Goal: Transaction & Acquisition: Purchase product/service

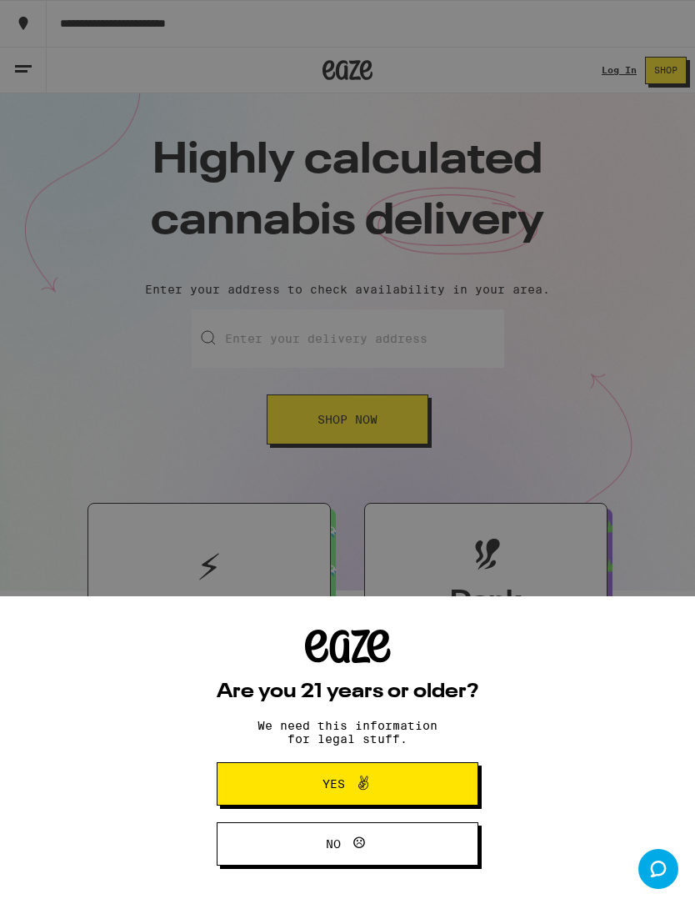
click at [423, 794] on button "Yes" at bounding box center [348, 783] width 262 height 43
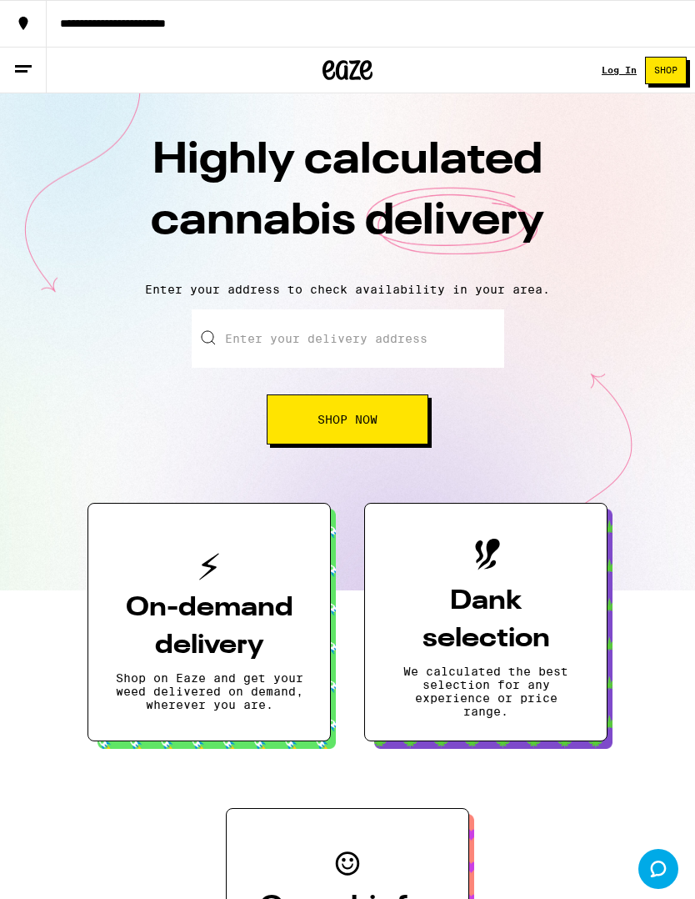
click at [611, 74] on div "Log In" at bounding box center [619, 70] width 35 height 10
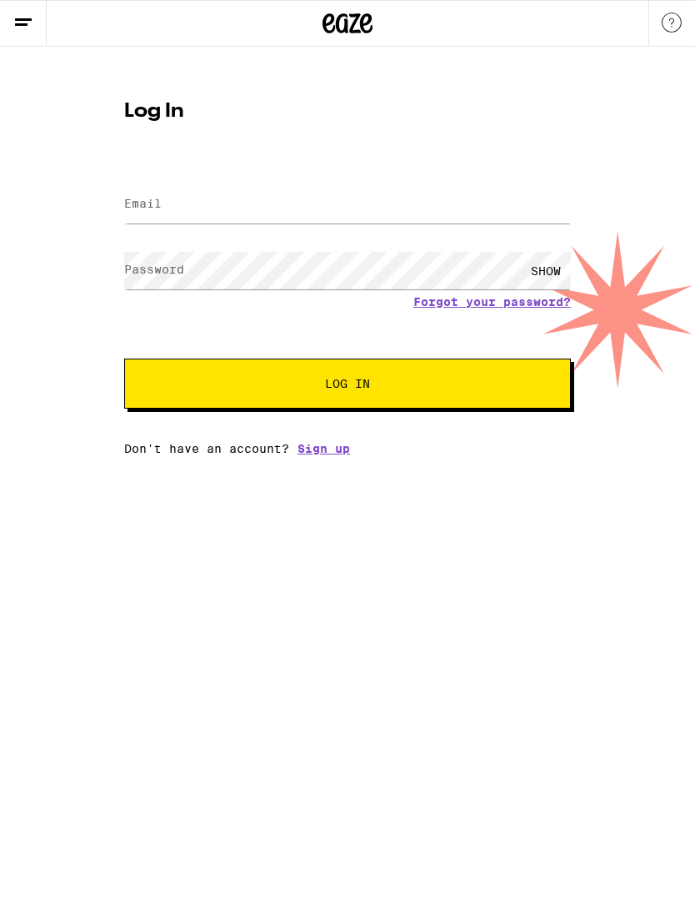
click at [156, 203] on label "Email" at bounding box center [143, 203] width 38 height 13
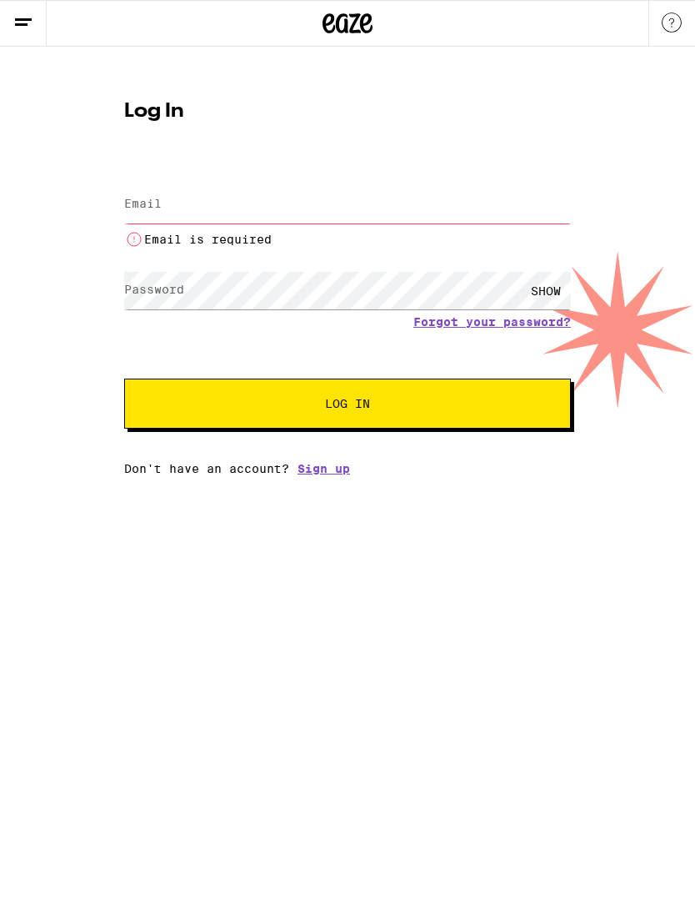
type input "rjohnston33@gmail.com"
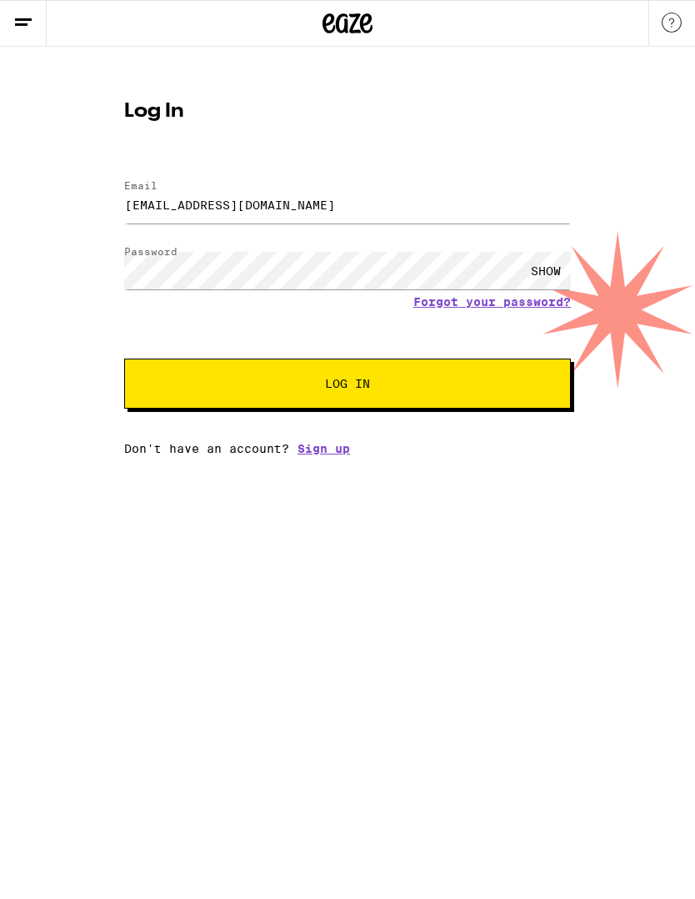
click at [424, 396] on button "Log In" at bounding box center [347, 383] width 447 height 50
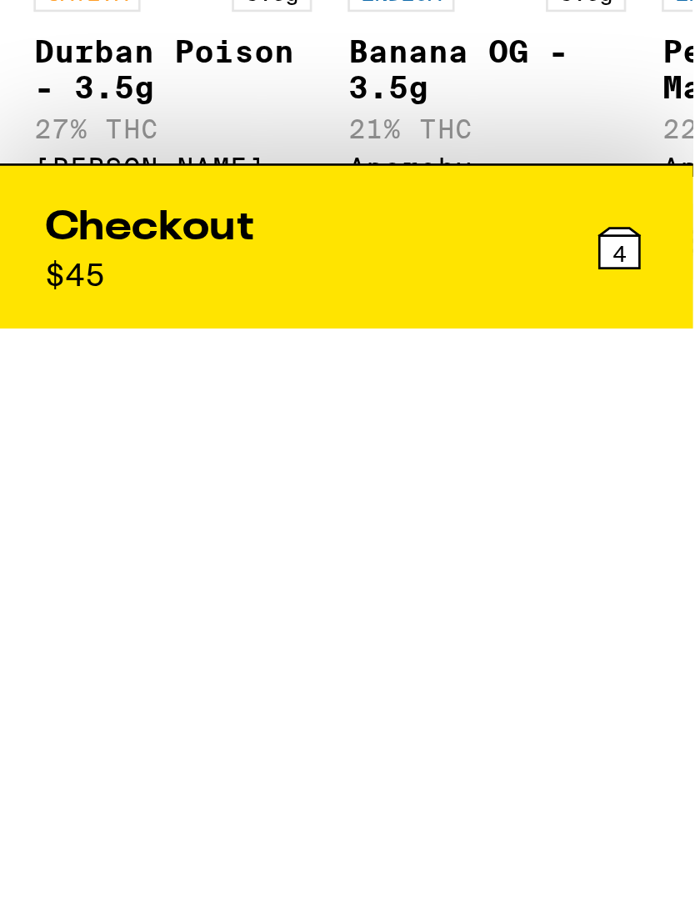
click at [194, 194] on img "Open page for Banana OG - 3.5g from Anarchy" at bounding box center [183, 142] width 104 height 104
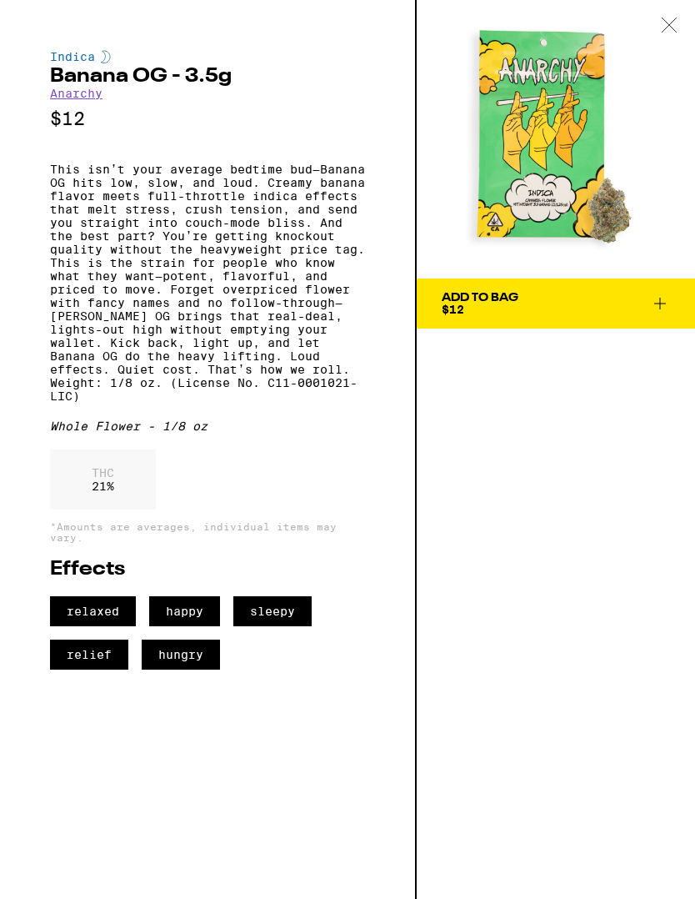
click at [665, 31] on icon at bounding box center [669, 25] width 17 height 15
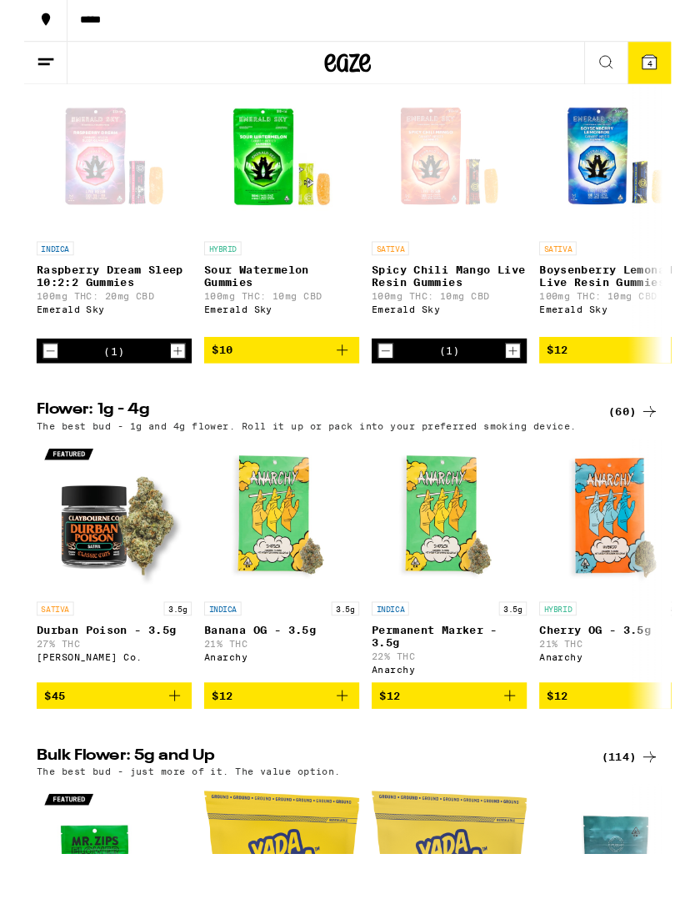
scroll to position [618, 0]
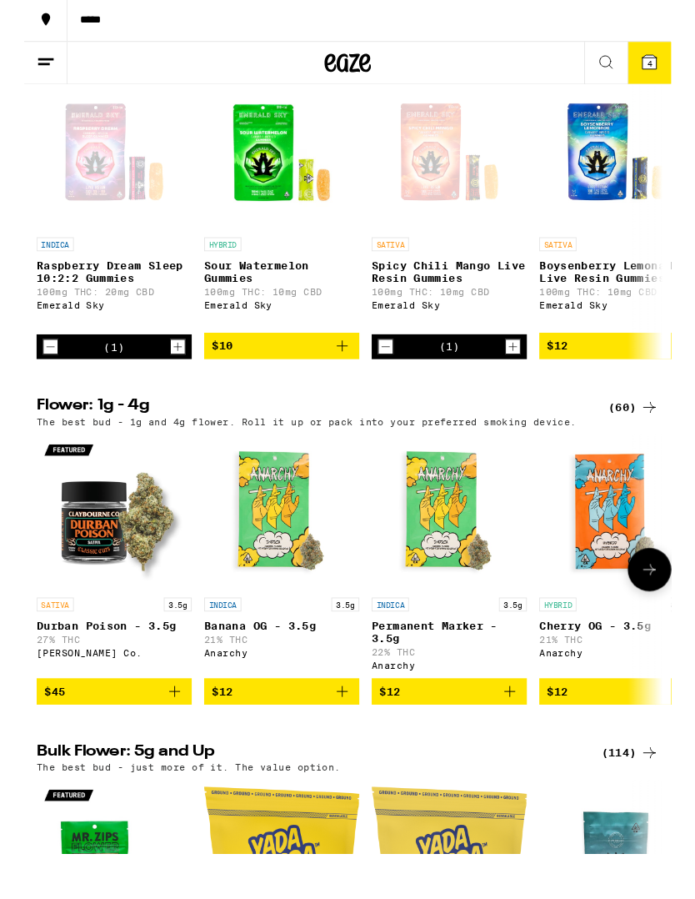
click at [83, 603] on img "Open page for Durban Poison - 3.5g from Claybourne Co." at bounding box center [96, 599] width 167 height 167
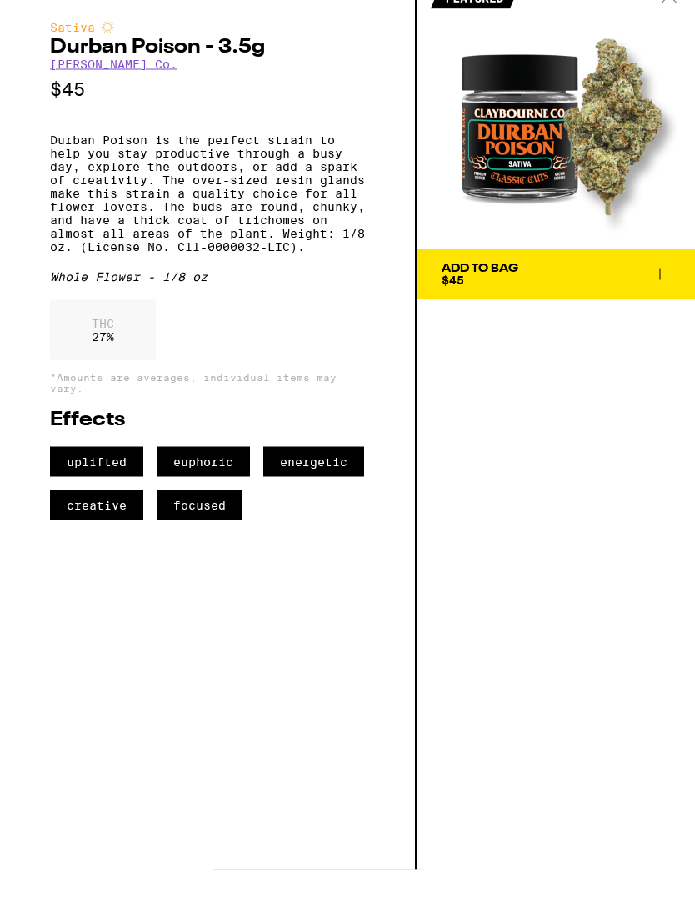
scroll to position [657, 0]
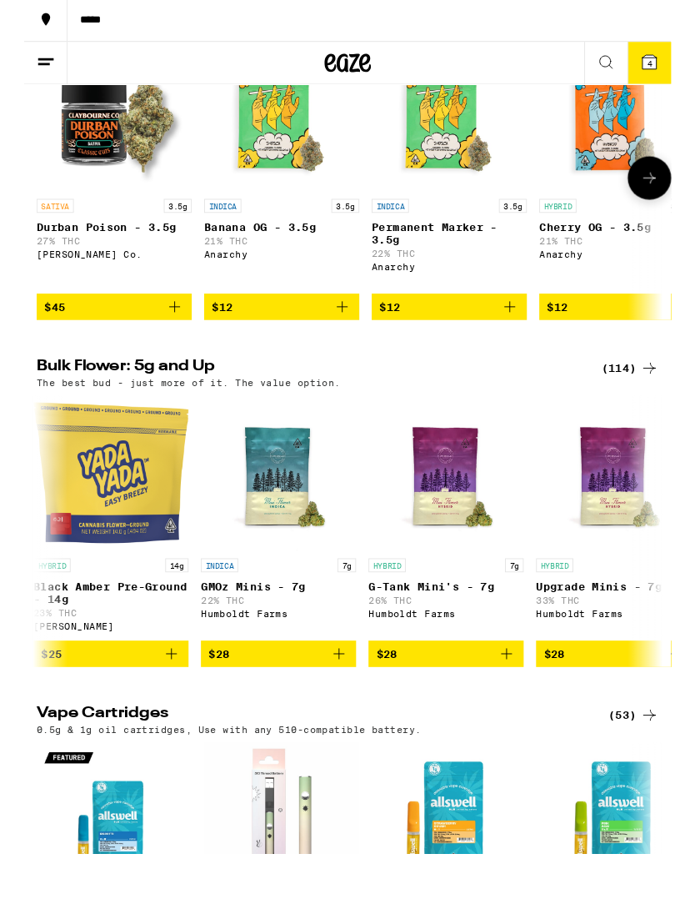
click at [53, 379] on span "$45" at bounding box center [97, 378] width 150 height 20
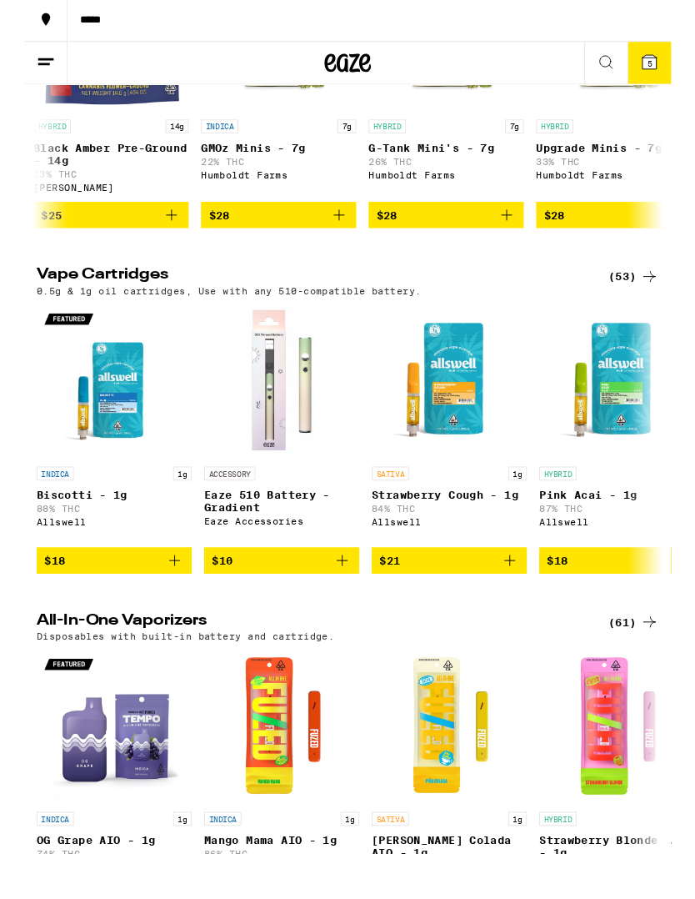
scroll to position [1518, 0]
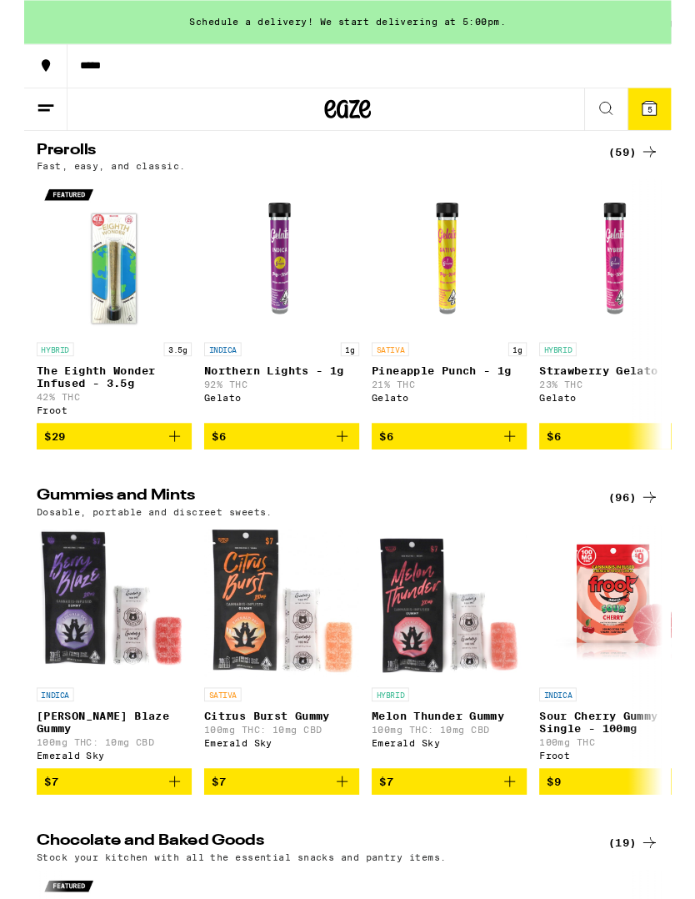
click at [678, 66] on div "*****" at bounding box center [371, 70] width 649 height 12
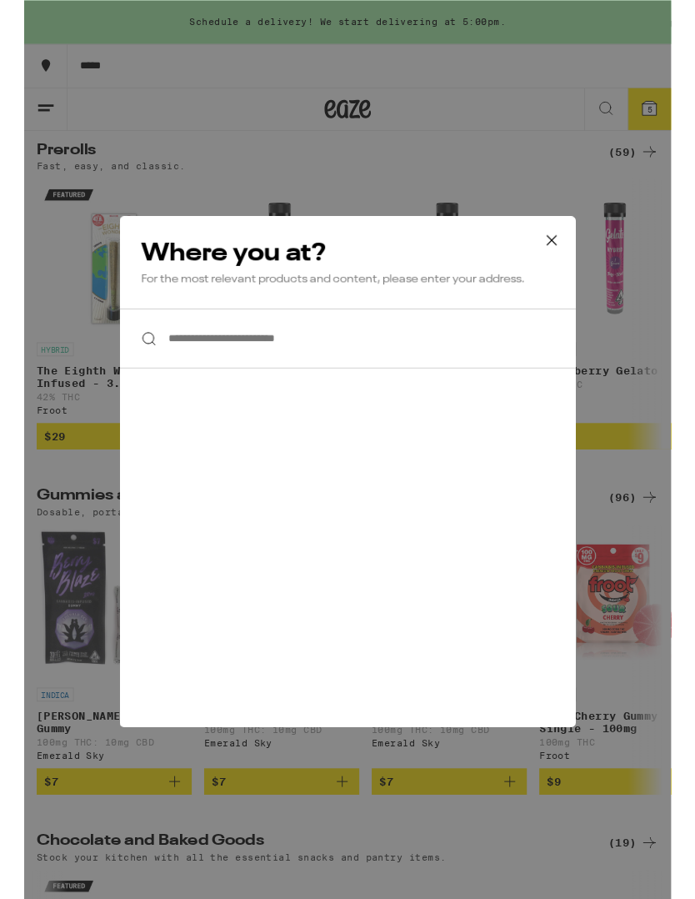
scroll to position [3596, 0]
click at [564, 221] on div "**********" at bounding box center [347, 482] width 695 height 965
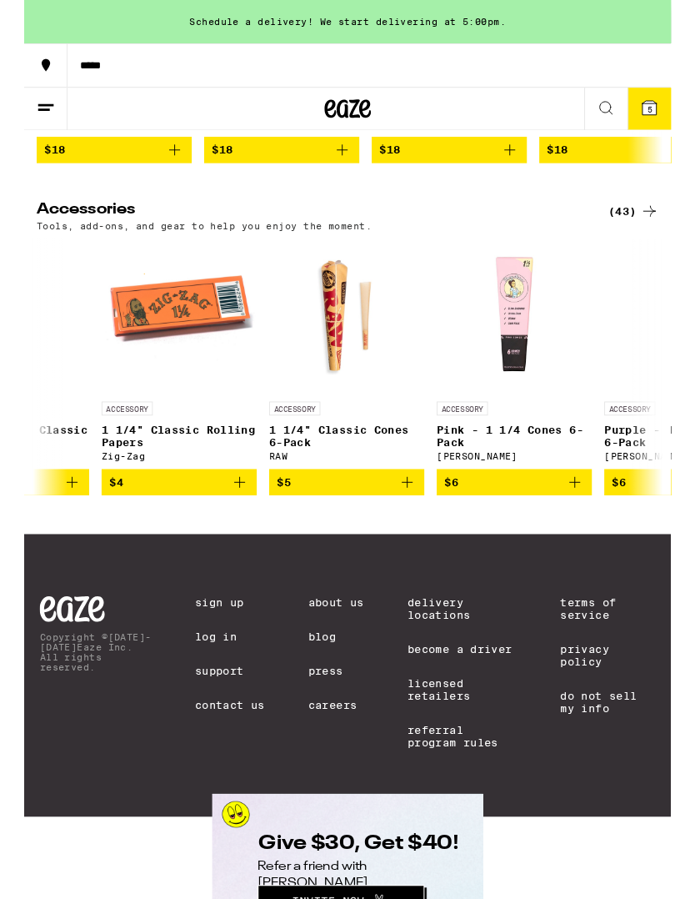
scroll to position [0, 2355]
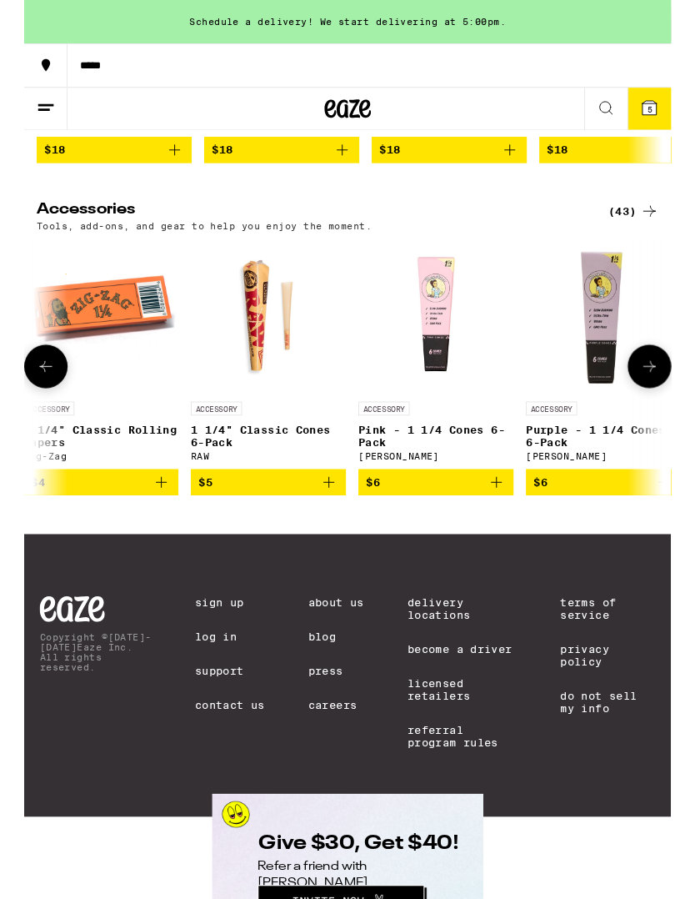
click at [278, 528] on span "$5" at bounding box center [263, 518] width 150 height 20
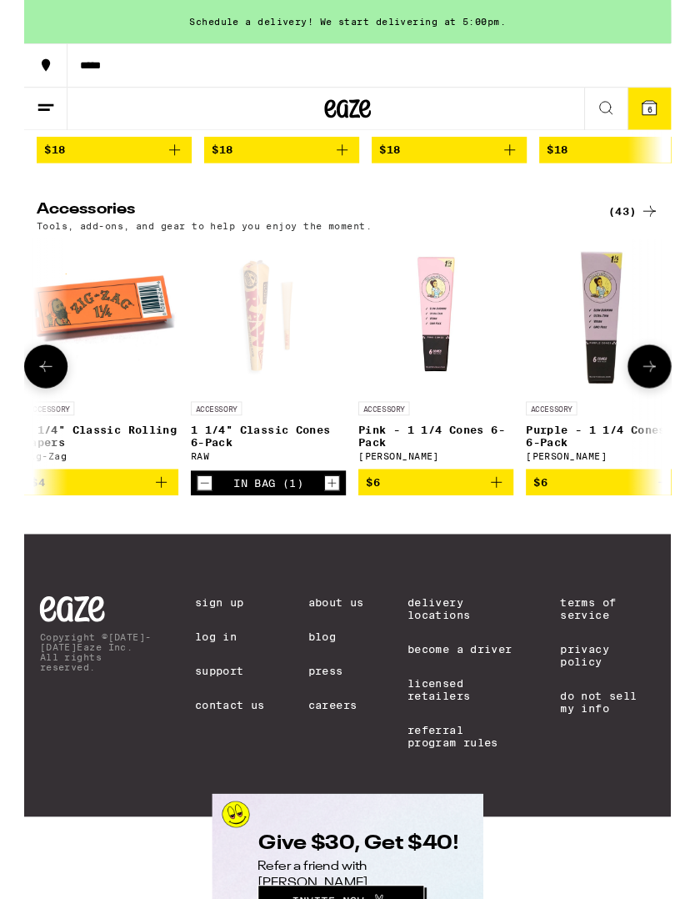
click at [246, 525] on div "In Bag (1)" at bounding box center [262, 518] width 75 height 13
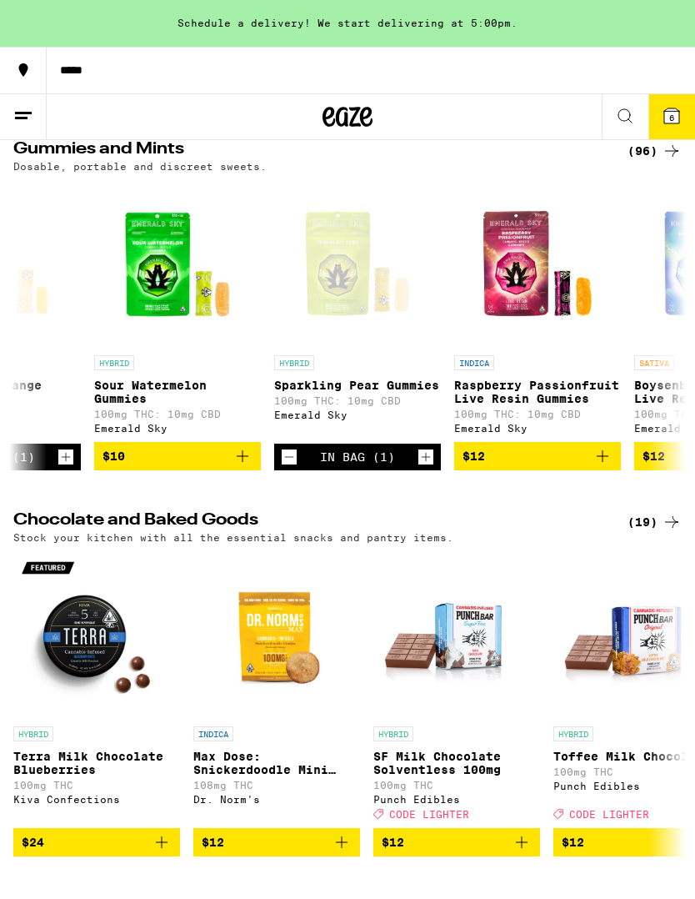
scroll to position [0, 2441]
click at [283, 467] on icon "Decrement" at bounding box center [288, 457] width 15 height 20
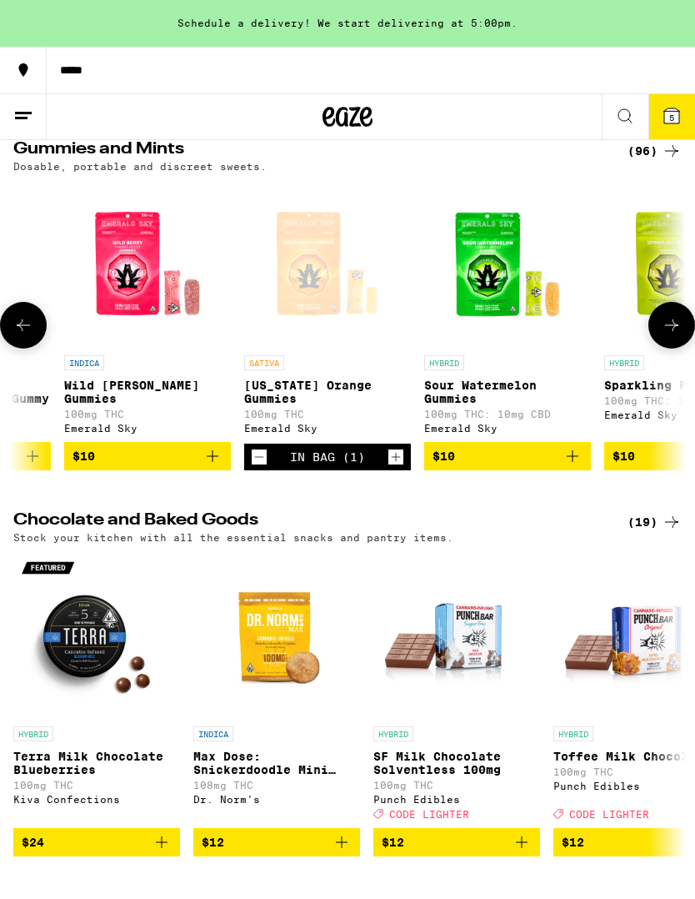
scroll to position [0, 2107]
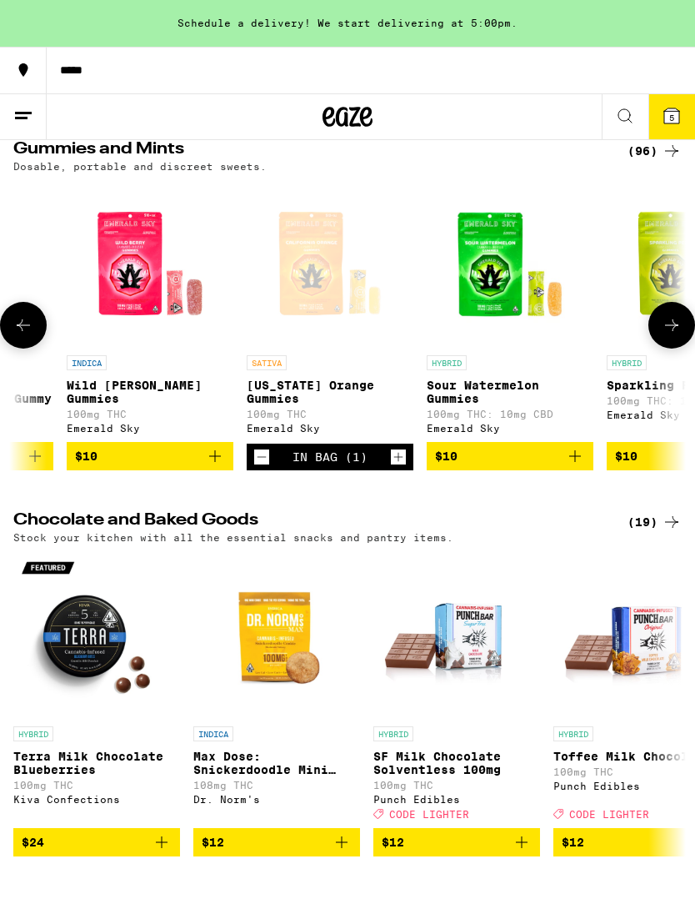
click at [258, 467] on icon "Decrement" at bounding box center [261, 457] width 15 height 20
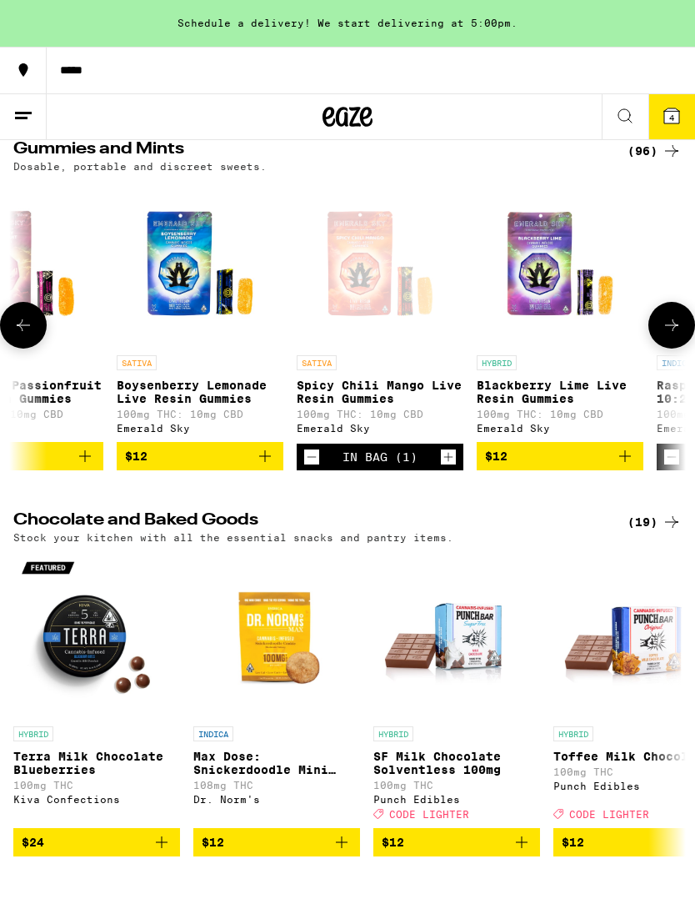
scroll to position [0, 3035]
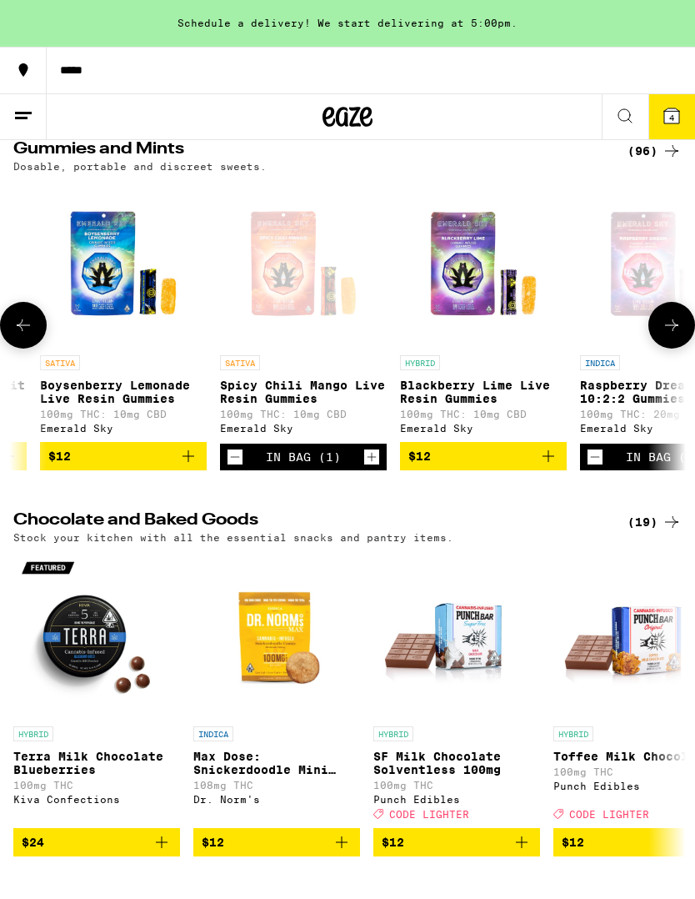
click at [240, 467] on icon "Decrement" at bounding box center [235, 457] width 15 height 20
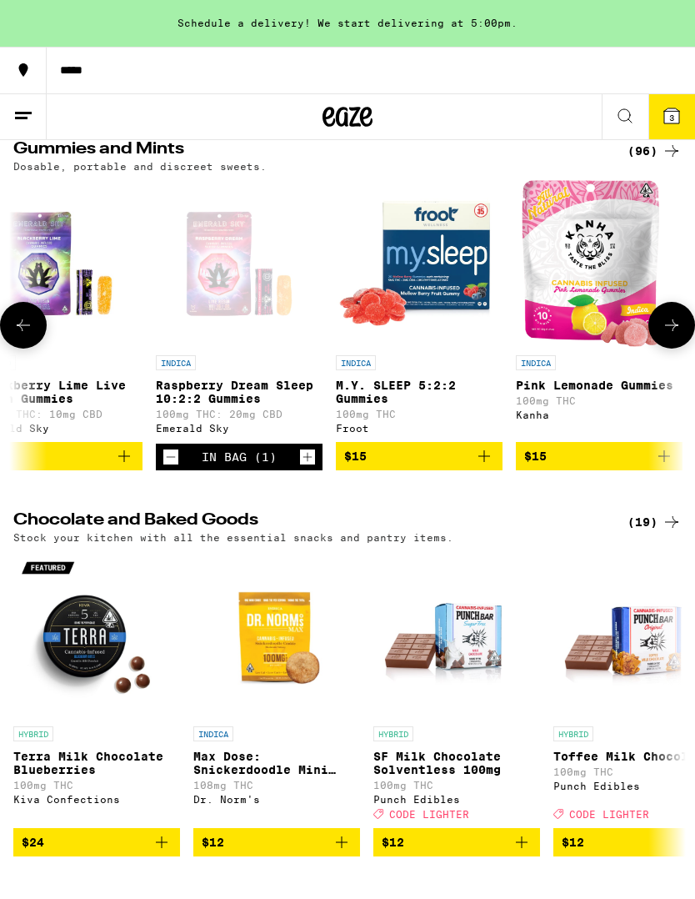
scroll to position [0, 3468]
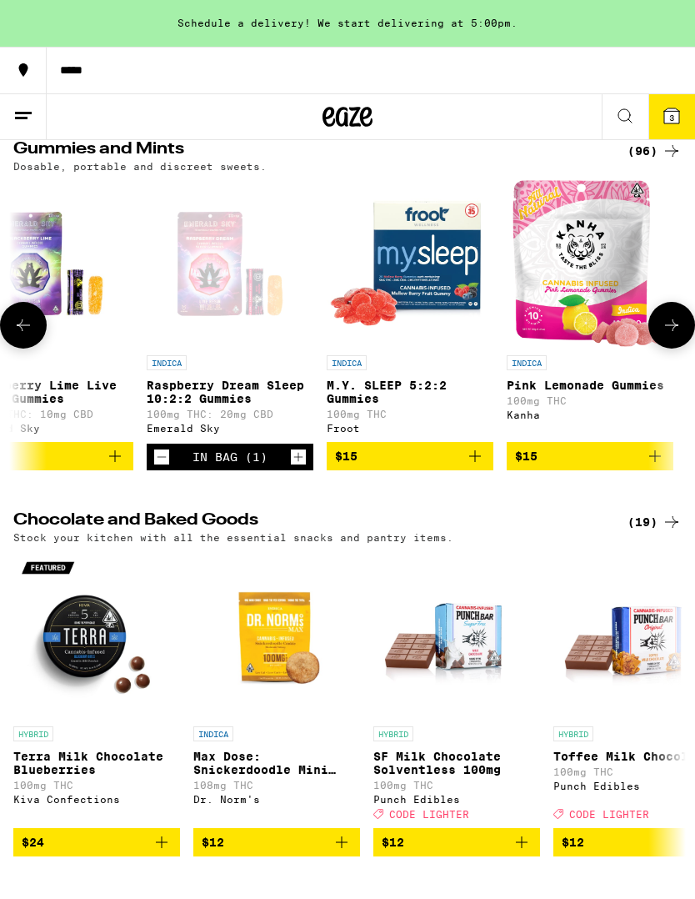
click at [160, 467] on icon "Decrement" at bounding box center [161, 457] width 15 height 20
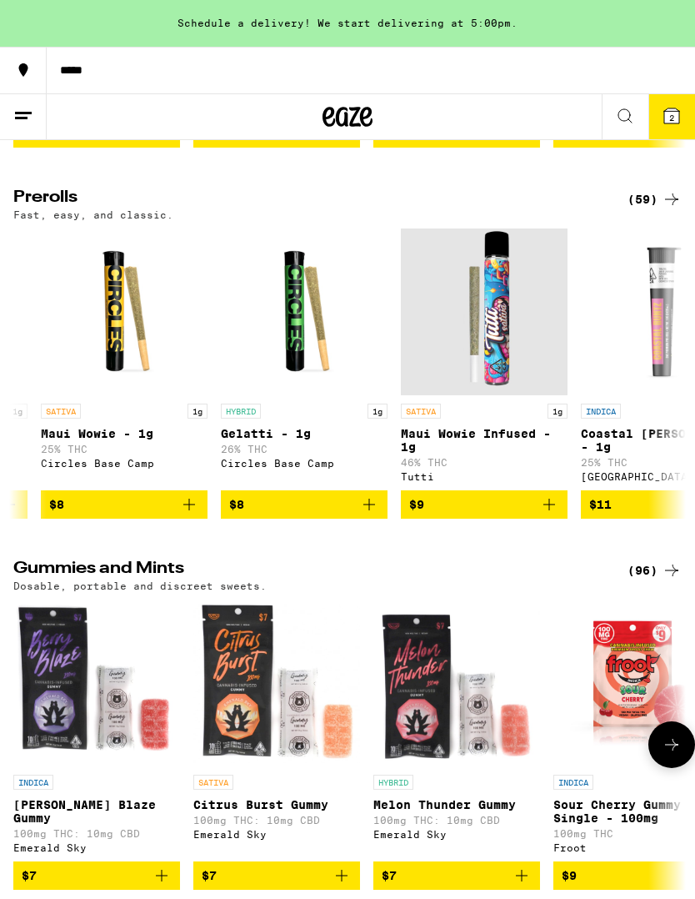
scroll to position [0, 1775]
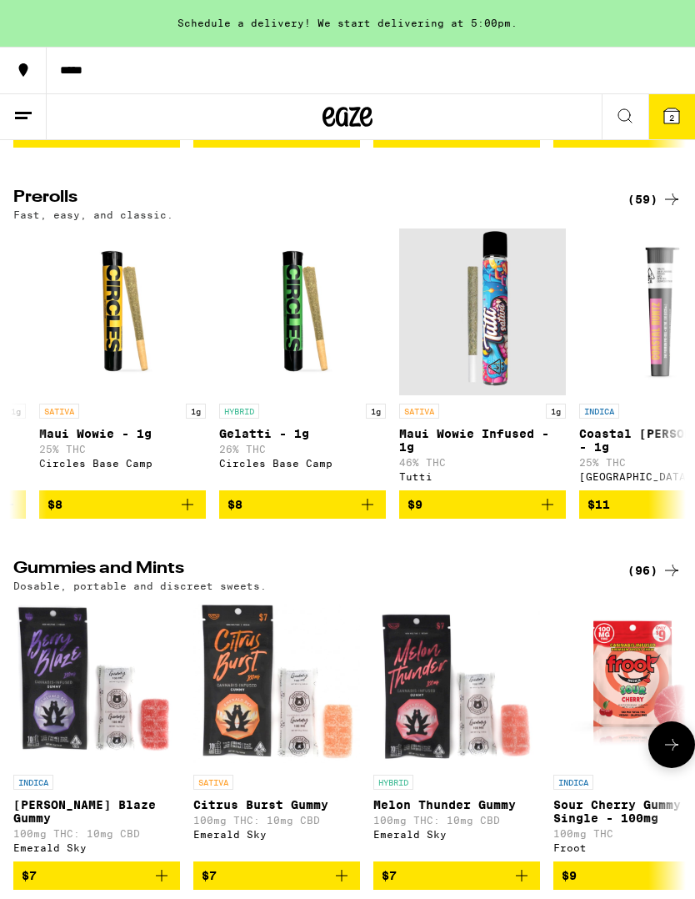
click at [188, 514] on icon "Add to bag" at bounding box center [188, 504] width 20 height 20
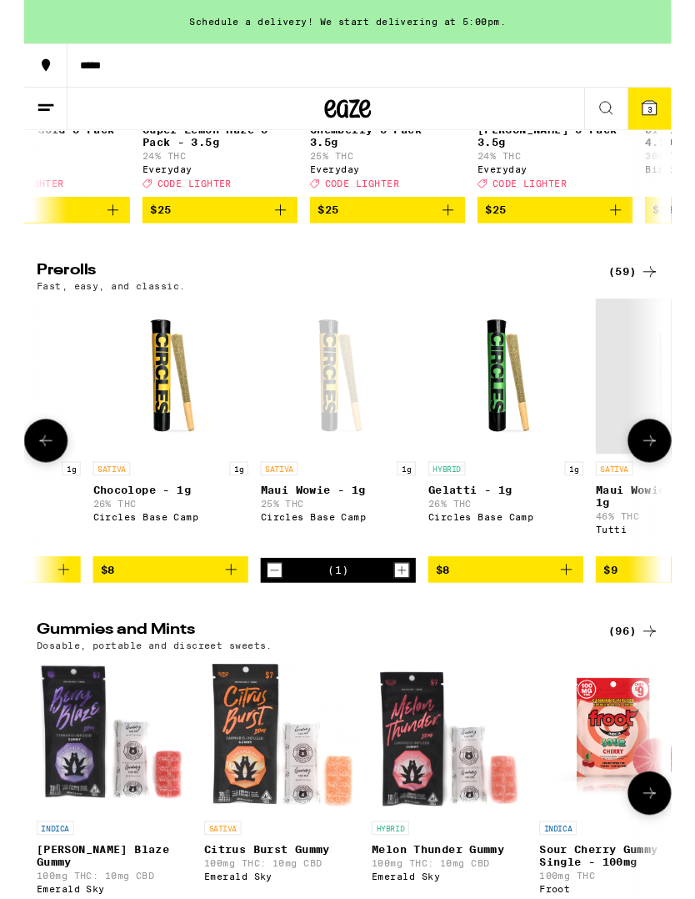
scroll to position [0, 1568]
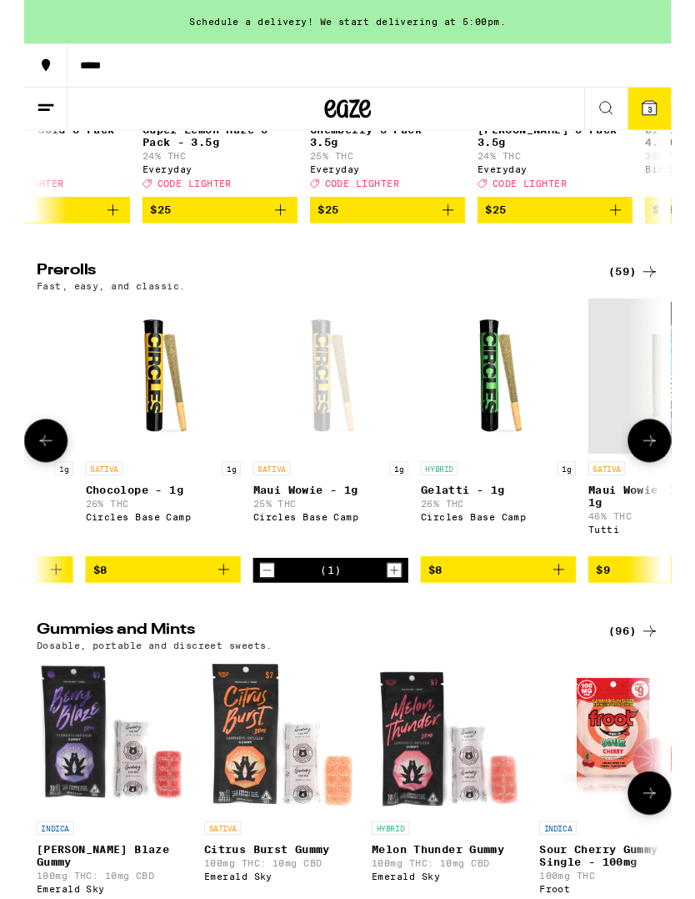
click at [261, 623] on icon "Decrement" at bounding box center [260, 613] width 15 height 20
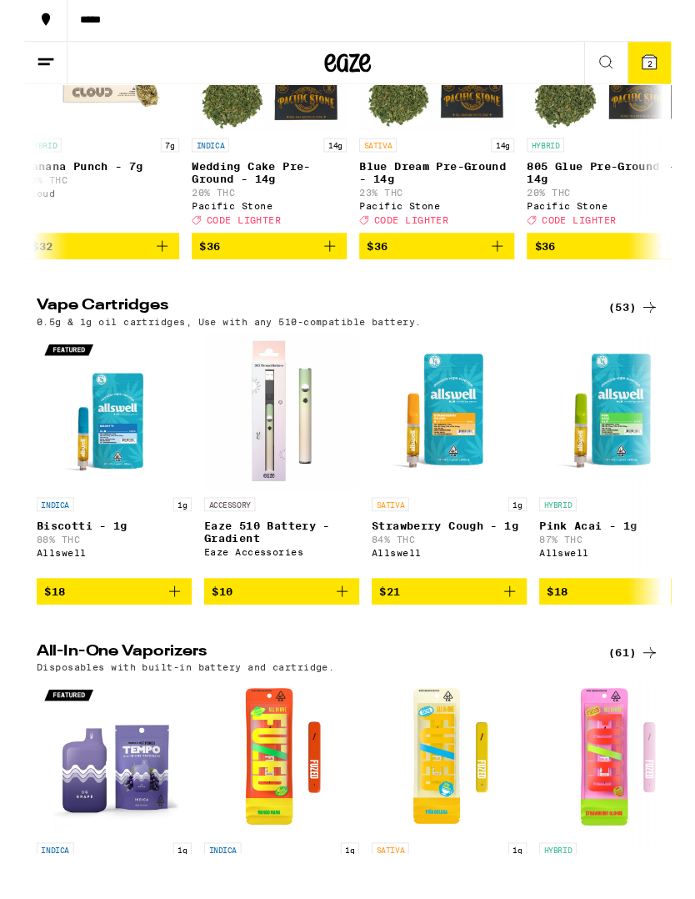
scroll to position [1498, 0]
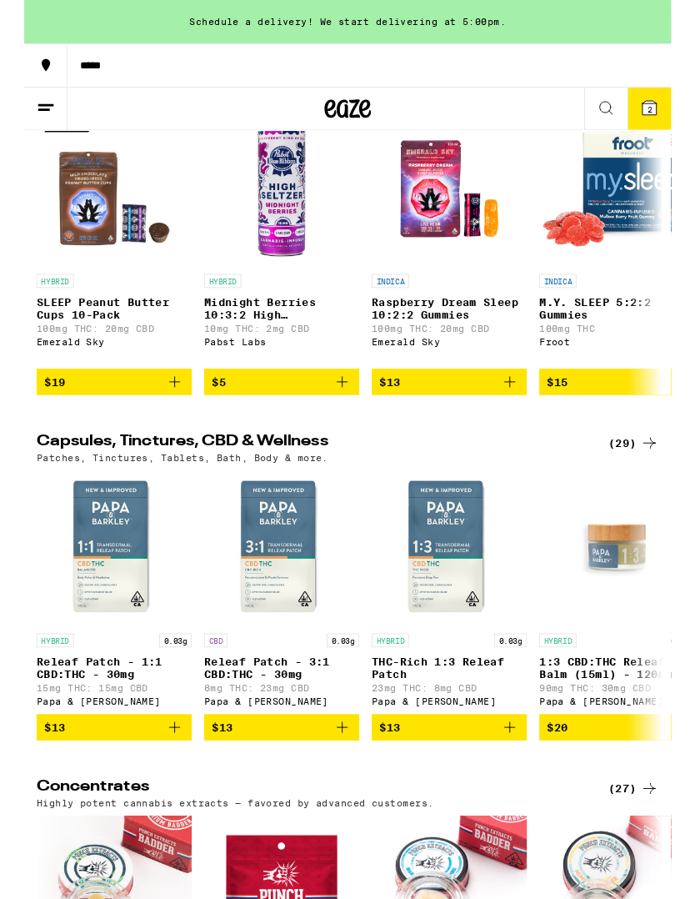
scroll to position [5234, 0]
